Goal: Transaction & Acquisition: Purchase product/service

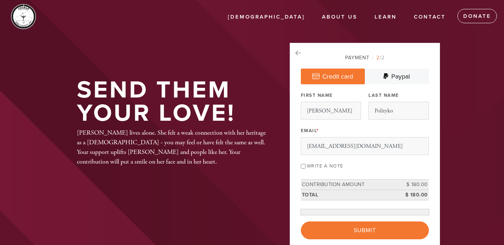
scroll to position [114, 0]
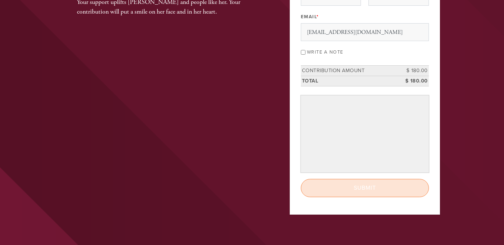
click at [353, 184] on input "Submit" at bounding box center [365, 188] width 128 height 18
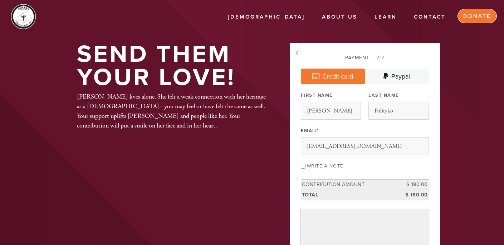
click at [463, 20] on link "Donate" at bounding box center [476, 16] width 39 height 14
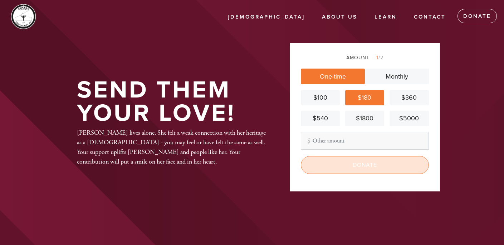
click at [363, 169] on input "Donate" at bounding box center [365, 165] width 128 height 18
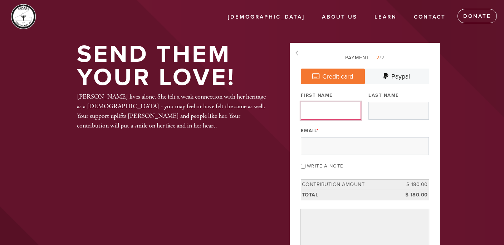
click at [339, 112] on input "First Name" at bounding box center [331, 111] width 60 height 18
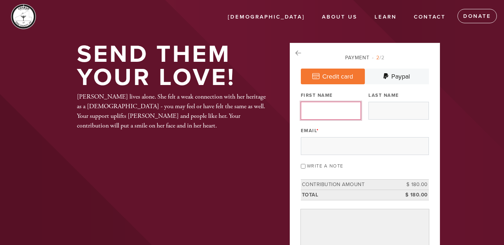
click at [336, 108] on input "First Name" at bounding box center [331, 111] width 60 height 18
click at [388, 109] on input "Last Name" at bounding box center [398, 111] width 60 height 18
click at [321, 112] on input "First Name" at bounding box center [331, 111] width 60 height 18
type input "Berel"
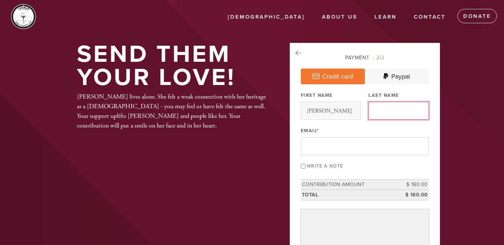
type input "Polityko"
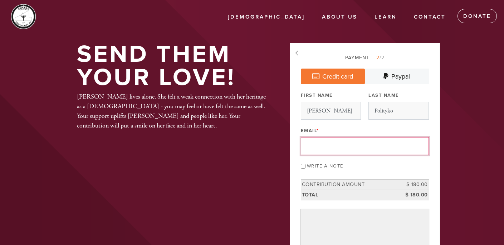
click at [333, 140] on input "Email *" at bounding box center [365, 146] width 128 height 18
type input "berelpol@gmail.com"
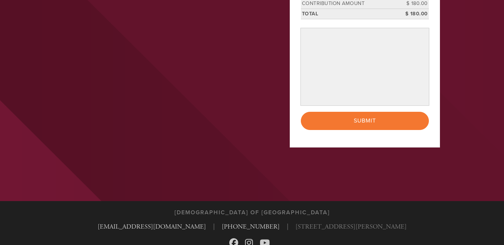
scroll to position [184, 0]
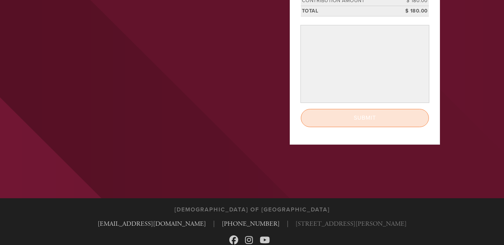
click at [342, 120] on input "Submit" at bounding box center [365, 118] width 128 height 18
